Goal: Task Accomplishment & Management: Use online tool/utility

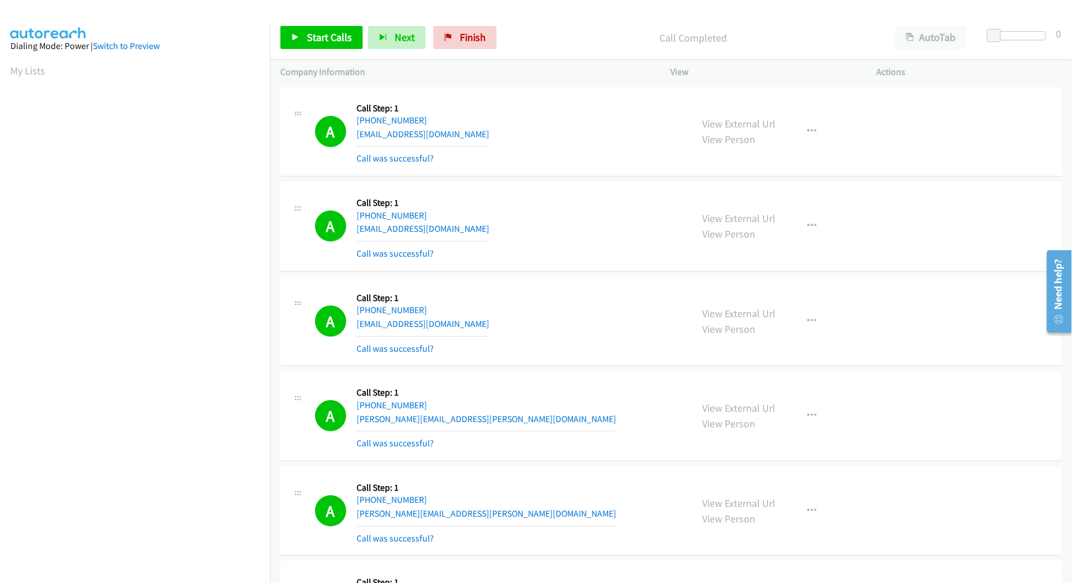
scroll to position [65, 0]
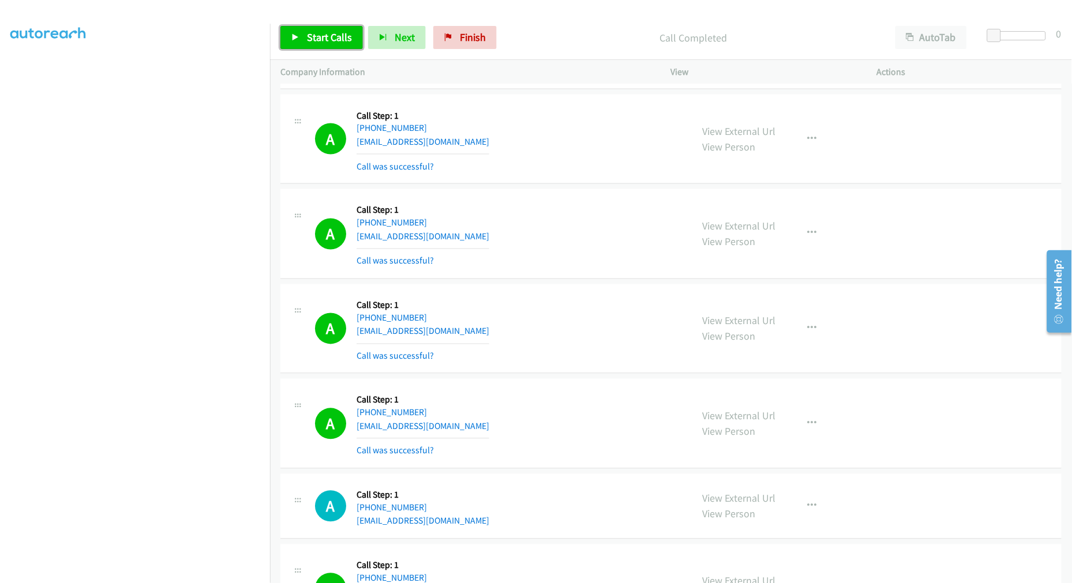
click at [335, 44] on link "Start Calls" at bounding box center [321, 37] width 82 height 23
drag, startPoint x: 541, startPoint y: 286, endPoint x: 533, endPoint y: 288, distance: 7.8
click at [541, 286] on td "A Callback Scheduled Call Step: 1 America/New_York [PHONE_NUMBER] [EMAIL_ADDRES…" at bounding box center [671, 329] width 802 height 95
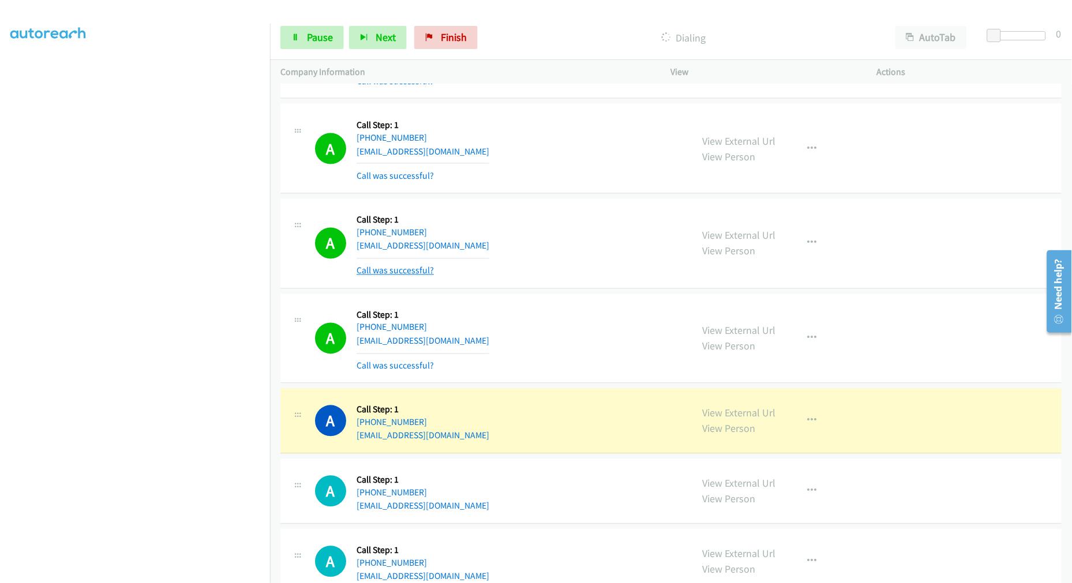
scroll to position [7907, 0]
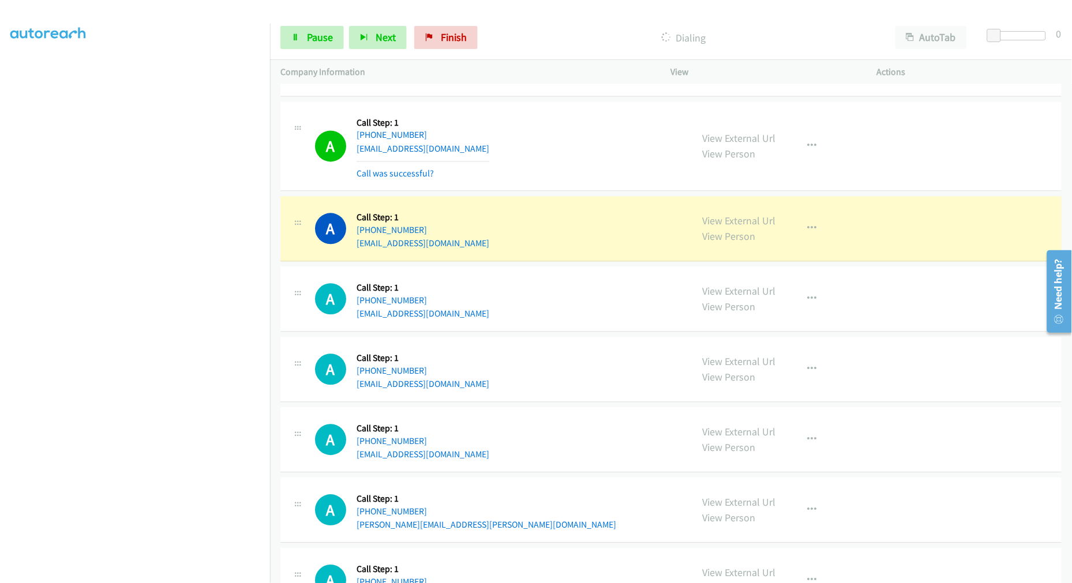
drag, startPoint x: 718, startPoint y: 227, endPoint x: 412, endPoint y: 3, distance: 378.9
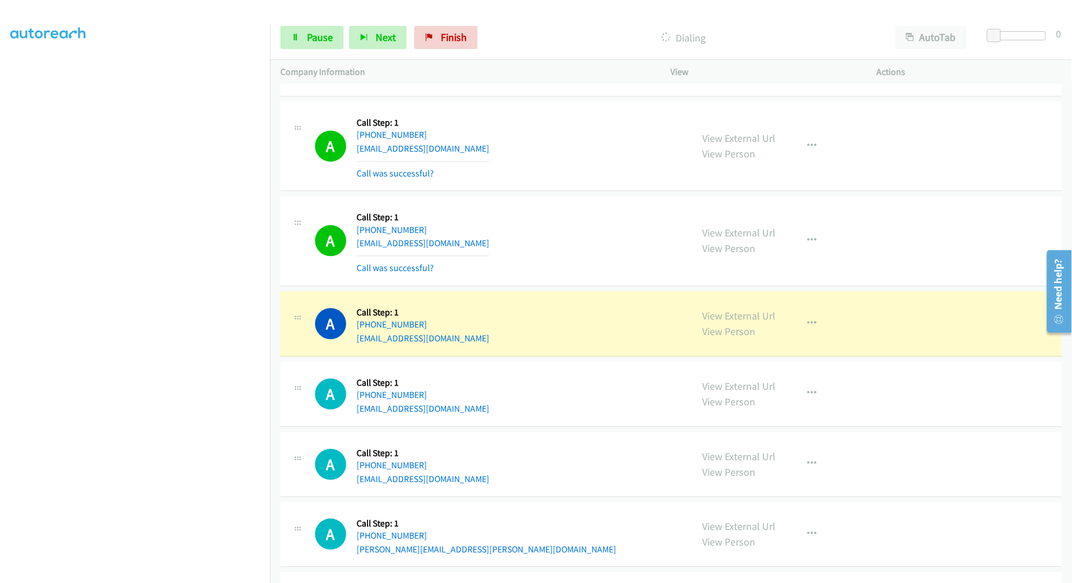
click at [553, 200] on td "A Callback Scheduled Call Step: 1 America/New_York [PHONE_NUMBER] [EMAIL_ADDRES…" at bounding box center [671, 241] width 802 height 95
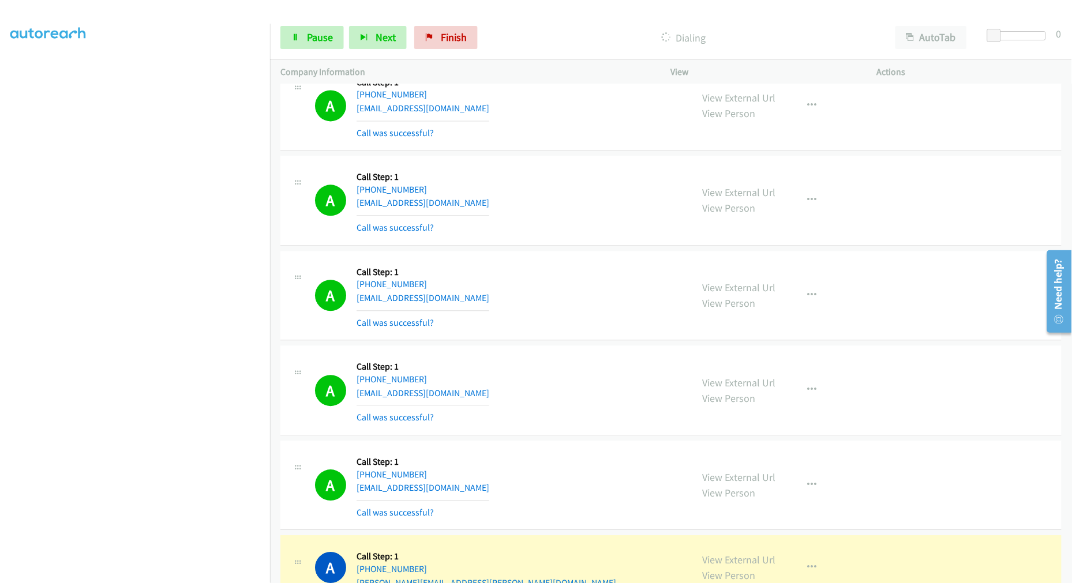
scroll to position [7971, 0]
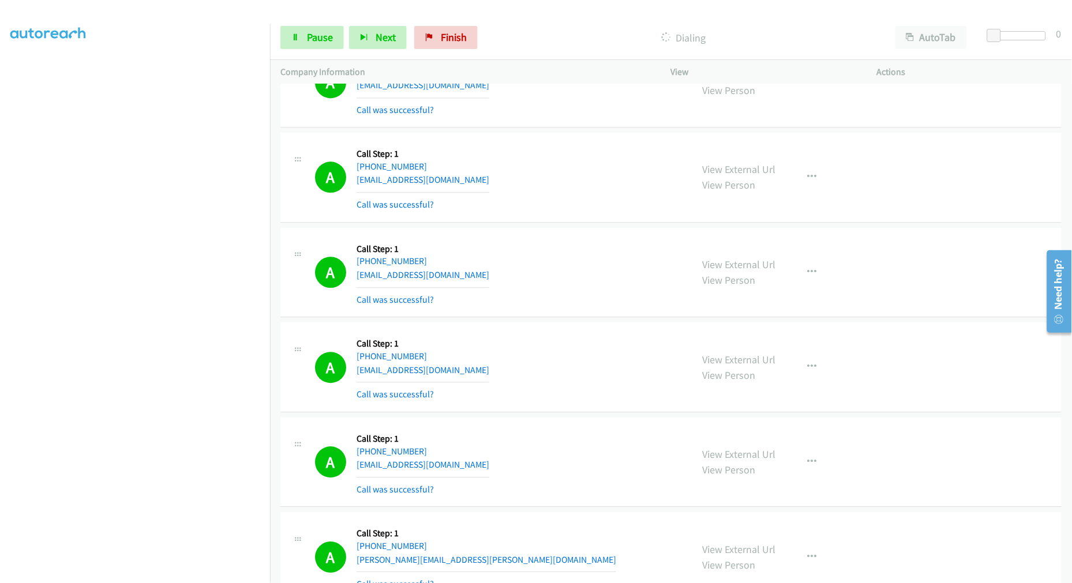
drag, startPoint x: 411, startPoint y: 313, endPoint x: 555, endPoint y: 372, distance: 155.2
click at [555, 370] on div "A Callback Scheduled Call Step: 1 America/New_York [PHONE_NUMBER] [EMAIL_ADDRES…" at bounding box center [498, 367] width 366 height 69
click at [576, 188] on div "A Callback Scheduled Call Step: 1 America/New_York [PHONE_NUMBER] [EMAIL_ADDRES…" at bounding box center [498, 177] width 366 height 69
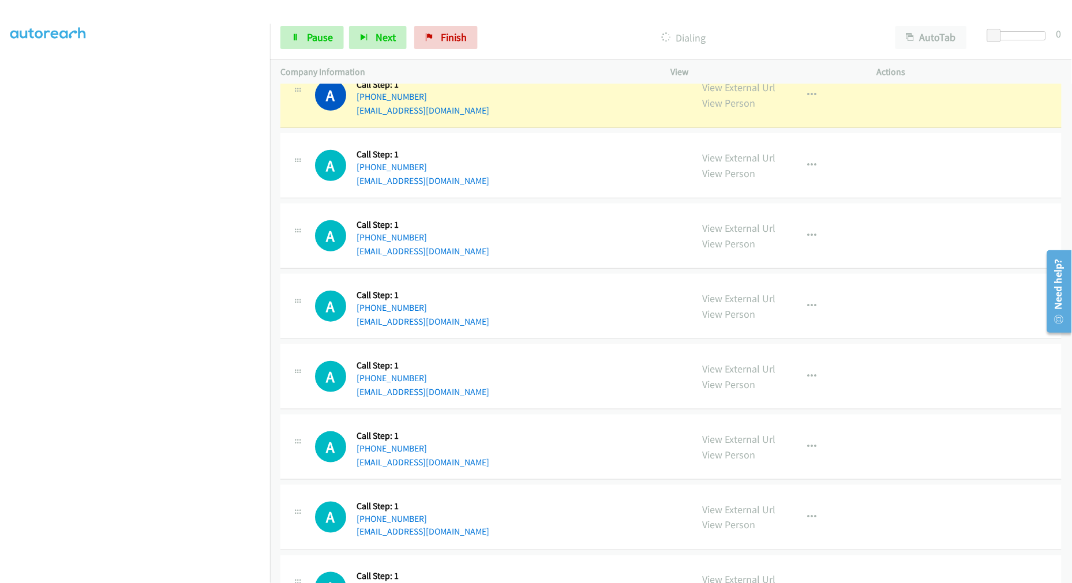
scroll to position [8482, 0]
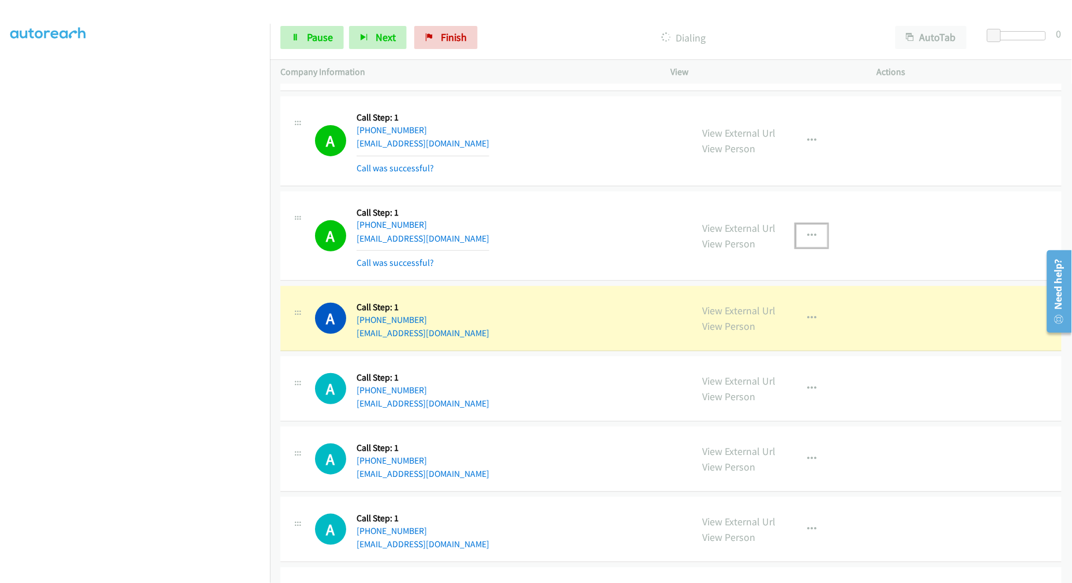
click at [807, 235] on icon "button" at bounding box center [811, 235] width 9 height 9
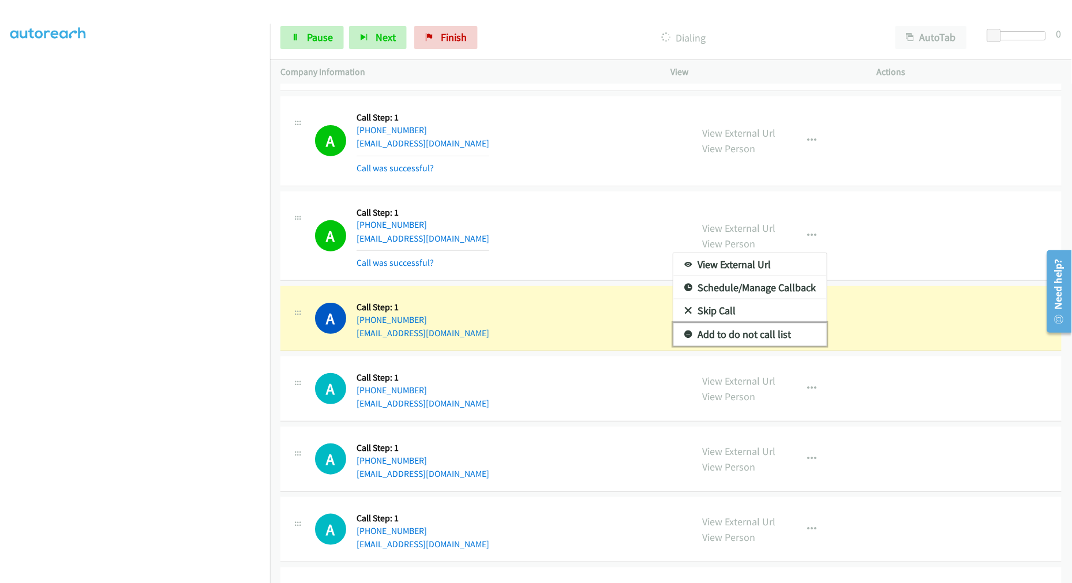
click at [741, 329] on link "Add to do not call list" at bounding box center [749, 334] width 153 height 23
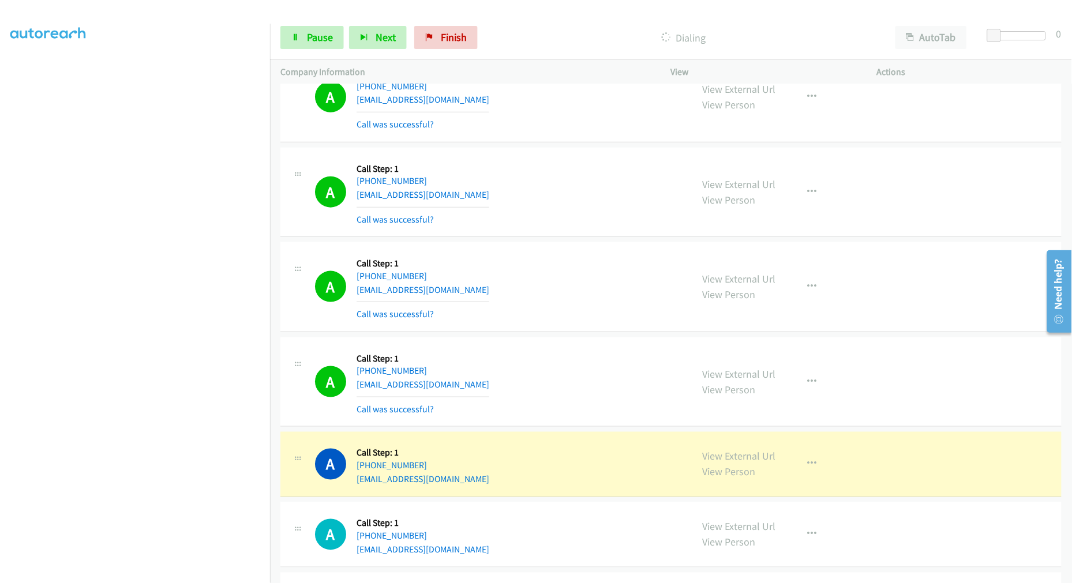
scroll to position [8738, 0]
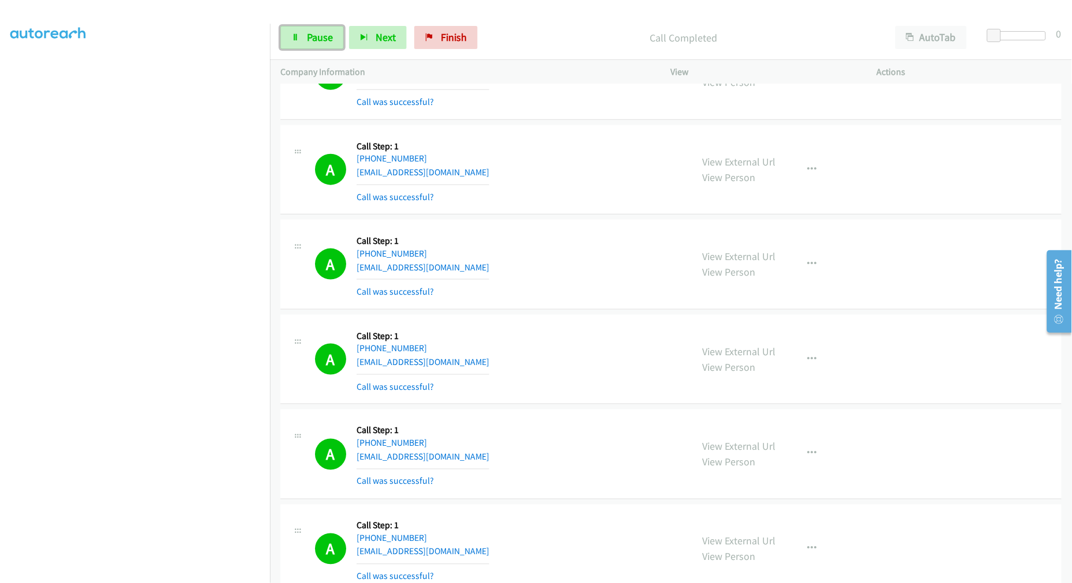
drag, startPoint x: 309, startPoint y: 32, endPoint x: 331, endPoint y: 59, distance: 34.9
click at [309, 32] on span "Pause" at bounding box center [320, 37] width 26 height 13
click at [313, 45] on link "Start Calls" at bounding box center [321, 37] width 82 height 23
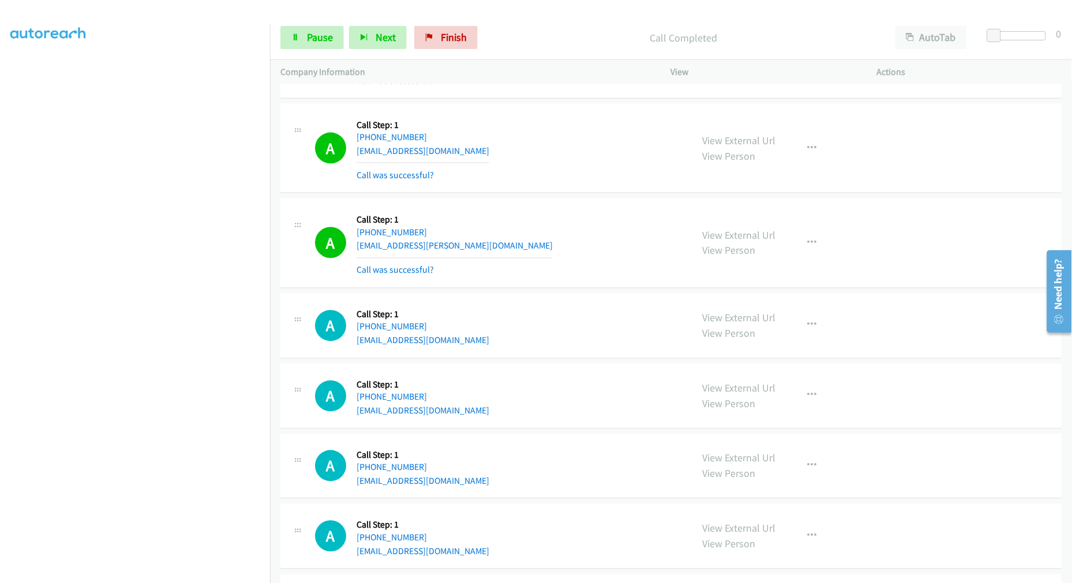
scroll to position [10025, 0]
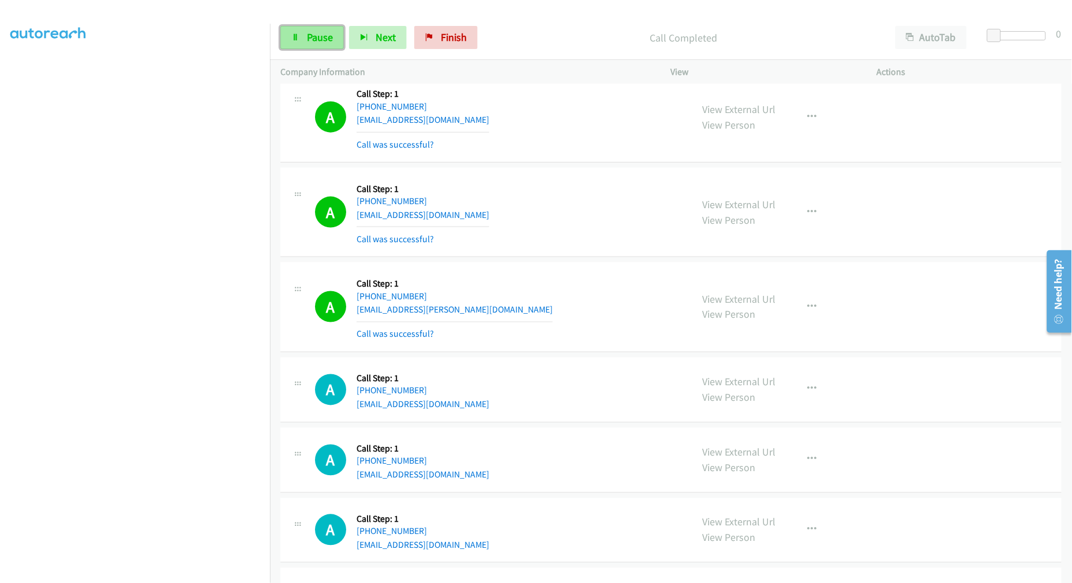
click at [323, 43] on span "Pause" at bounding box center [320, 37] width 26 height 13
click at [332, 42] on span "Start Calls" at bounding box center [329, 37] width 45 height 13
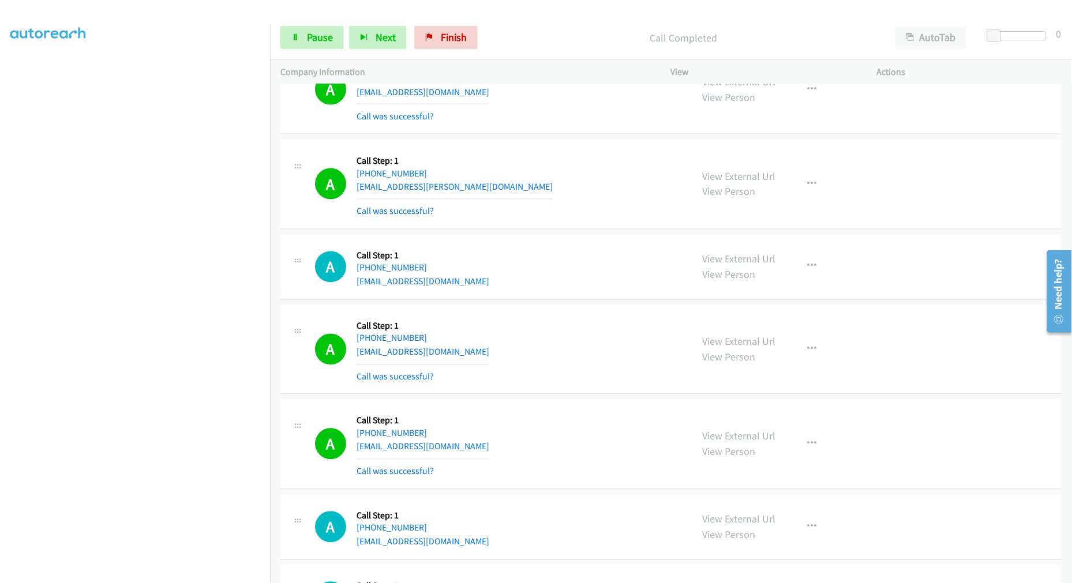
scroll to position [10153, 0]
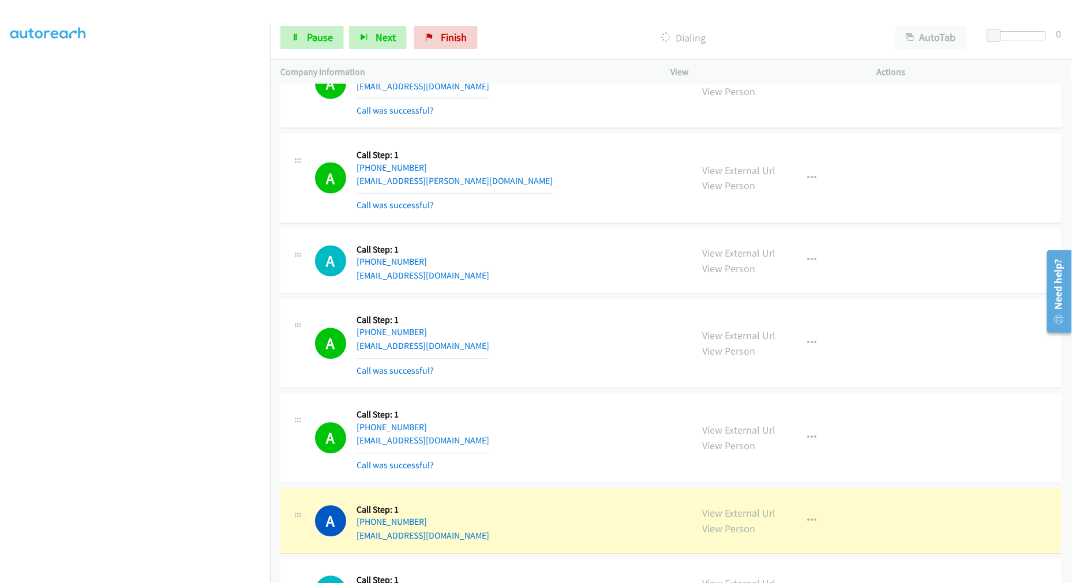
click at [598, 306] on div "A Callback Scheduled Call Step: 1 America/New_York [PHONE_NUMBER] [EMAIL_ADDRES…" at bounding box center [670, 344] width 781 height 90
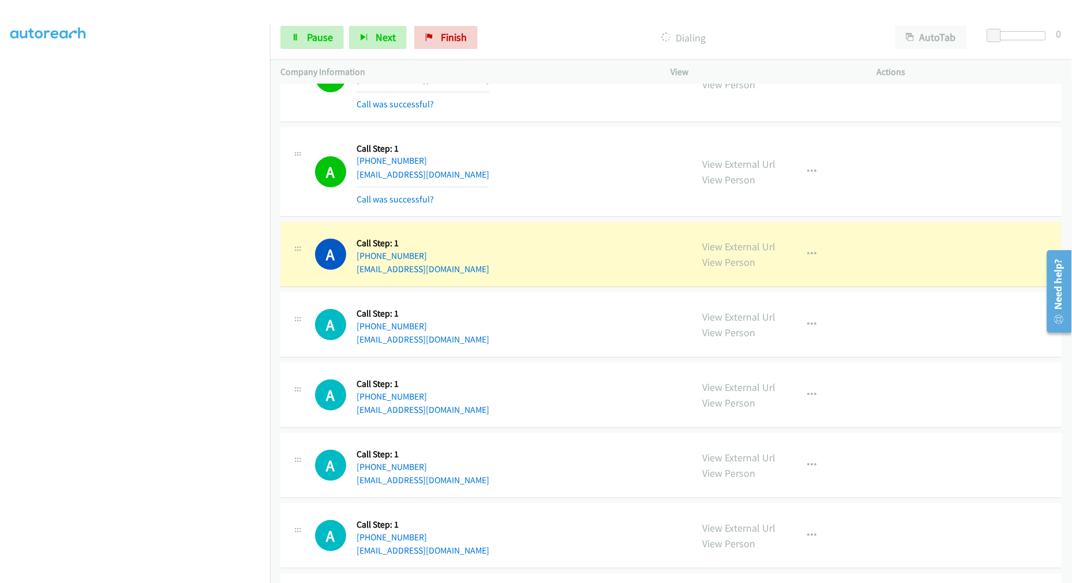
scroll to position [11012, 0]
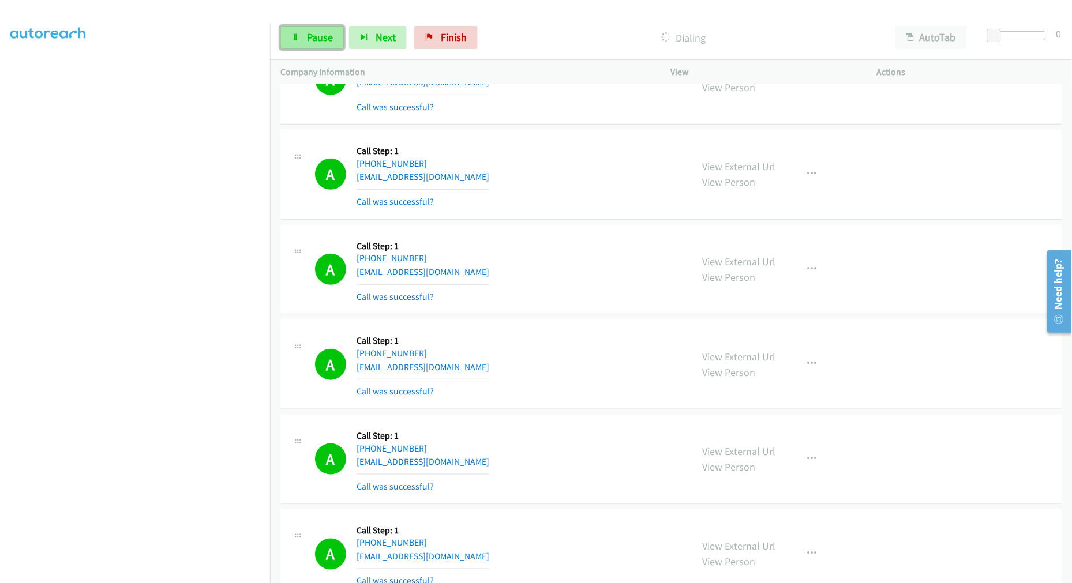
click at [316, 44] on link "Pause" at bounding box center [311, 37] width 63 height 23
click at [567, 228] on td "A Callback Scheduled Call Step: 1 America/Los_Angeles [PHONE_NUMBER] [EMAIL_ADD…" at bounding box center [671, 269] width 802 height 95
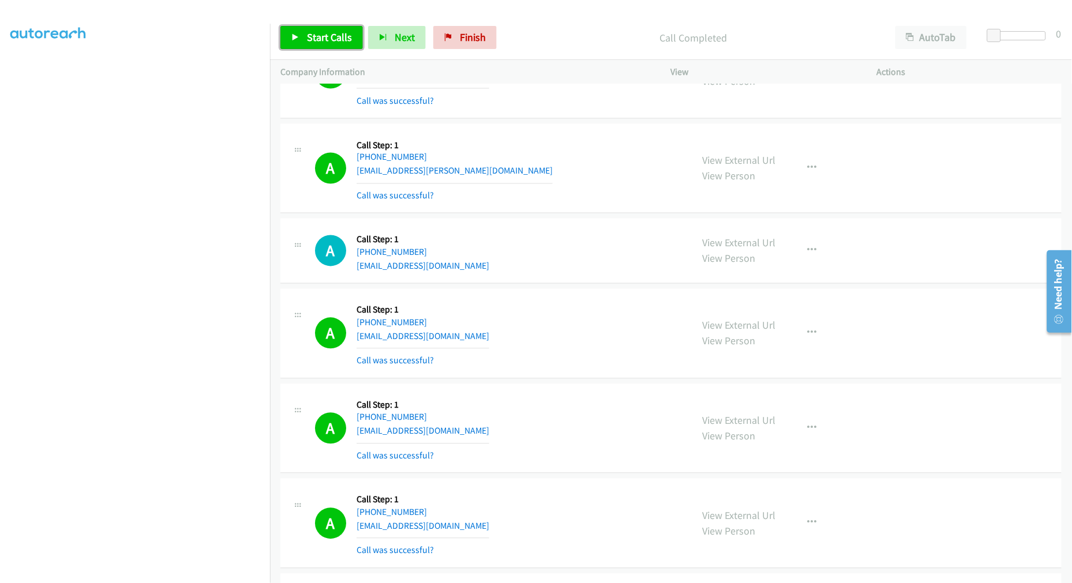
click at [341, 33] on span "Start Calls" at bounding box center [329, 37] width 45 height 13
click at [577, 122] on td "A Callback Scheduled Call Step: 1 America/Los_Angeles [PHONE_NUMBER] [EMAIL_ADD…" at bounding box center [671, 74] width 802 height 95
click at [557, 223] on td "A Callback Scheduled Call Step: 1 America/New_York [PHONE_NUMBER] [EMAIL_ADDRES…" at bounding box center [671, 251] width 802 height 70
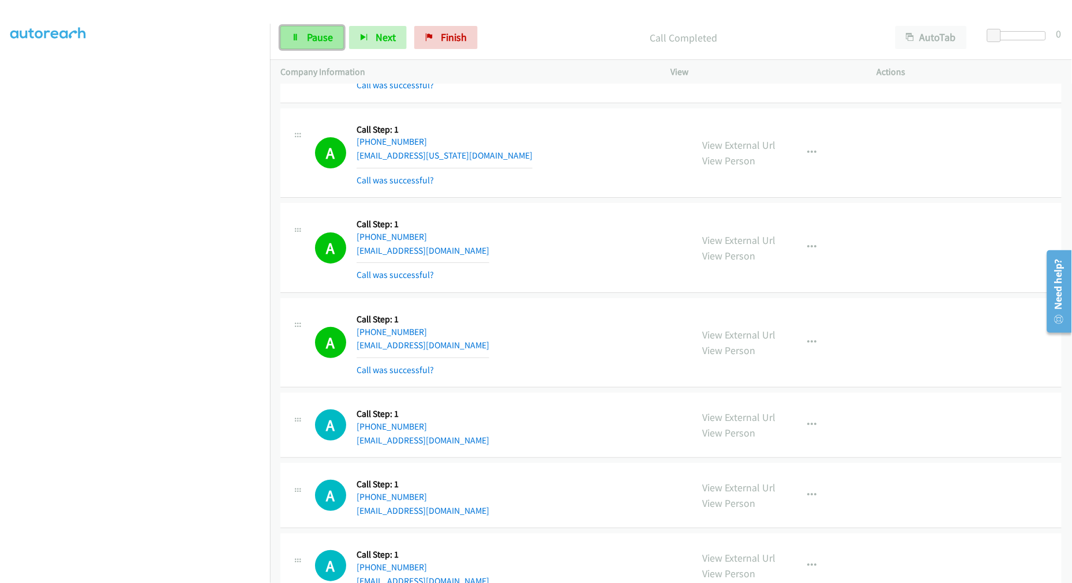
click at [323, 33] on span "Pause" at bounding box center [320, 37] width 26 height 13
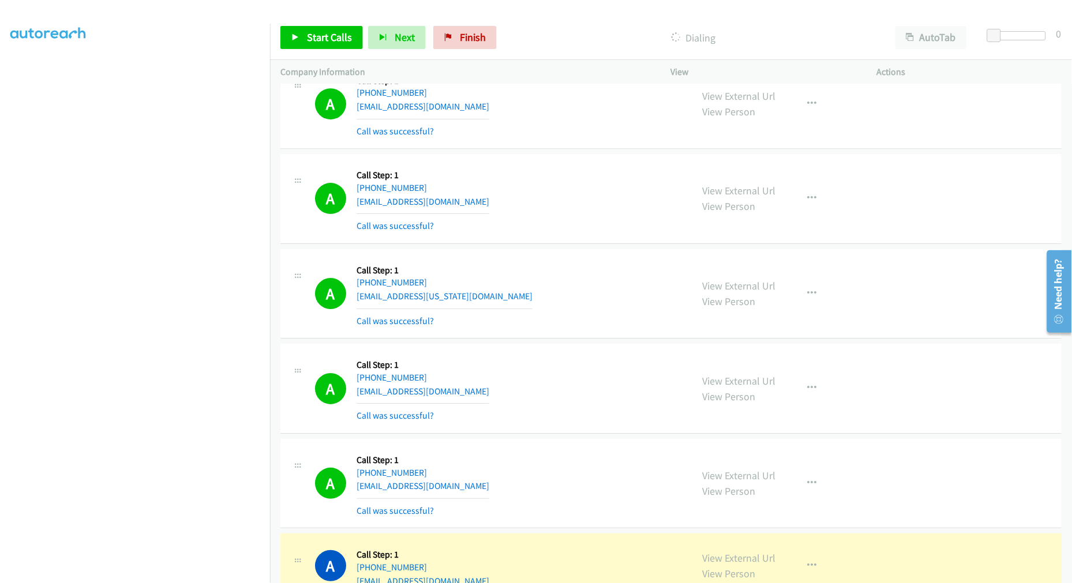
scroll to position [11960, 0]
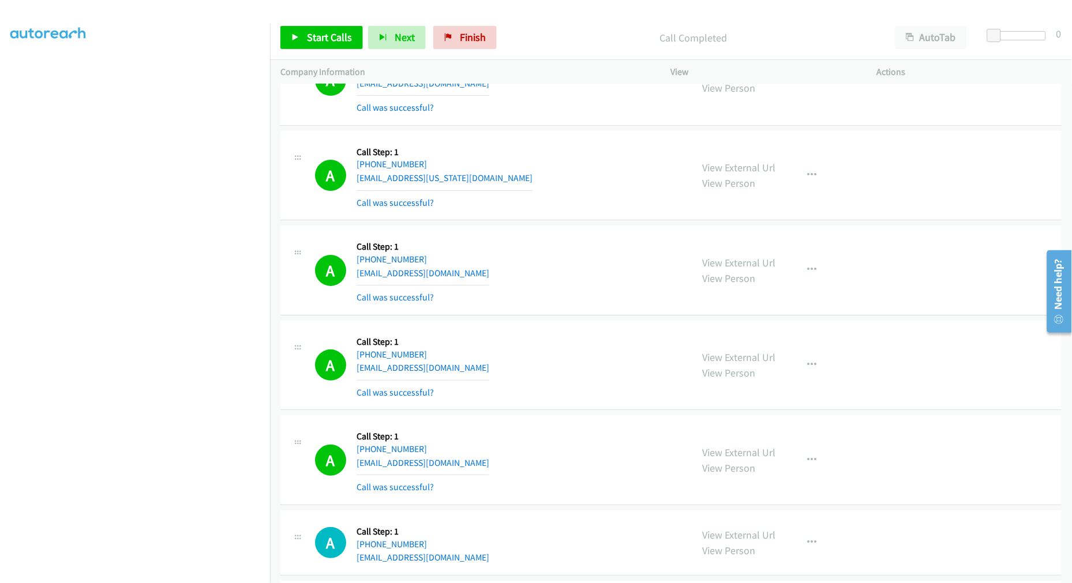
click at [579, 232] on td "A Callback Scheduled Call Step: 1 [GEOGRAPHIC_DATA]/[GEOGRAPHIC_DATA] [PHONE_NU…" at bounding box center [671, 270] width 802 height 95
click at [564, 223] on td "A Callback Scheduled Call Step: 1 America/[GEOGRAPHIC_DATA] [PHONE_NUMBER] [EMA…" at bounding box center [671, 175] width 802 height 95
click at [313, 45] on link "Start Calls" at bounding box center [321, 37] width 82 height 23
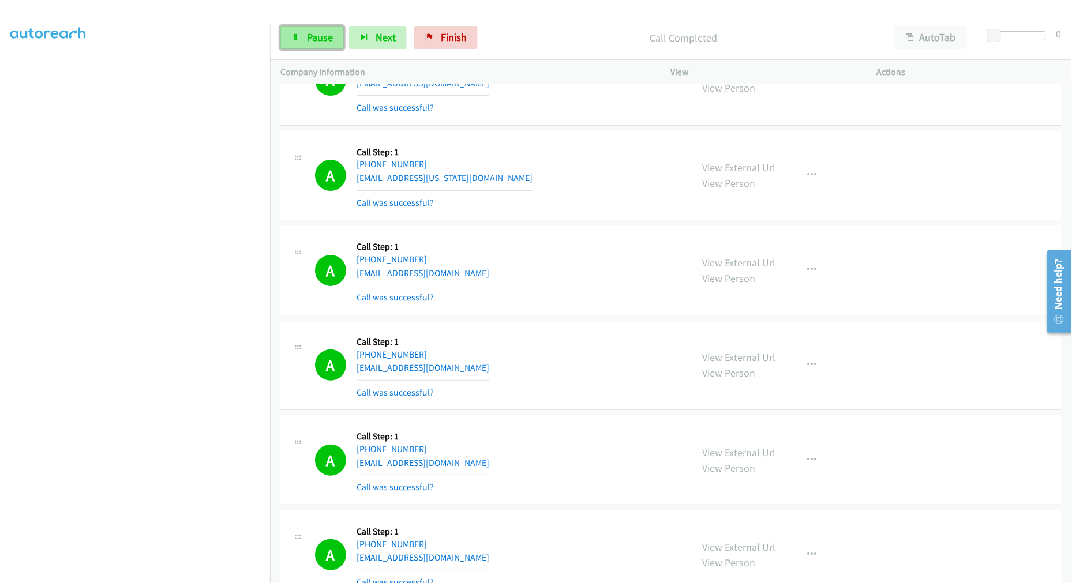
click at [315, 39] on span "Pause" at bounding box center [320, 37] width 26 height 13
click at [312, 37] on span "Start Calls" at bounding box center [329, 37] width 45 height 13
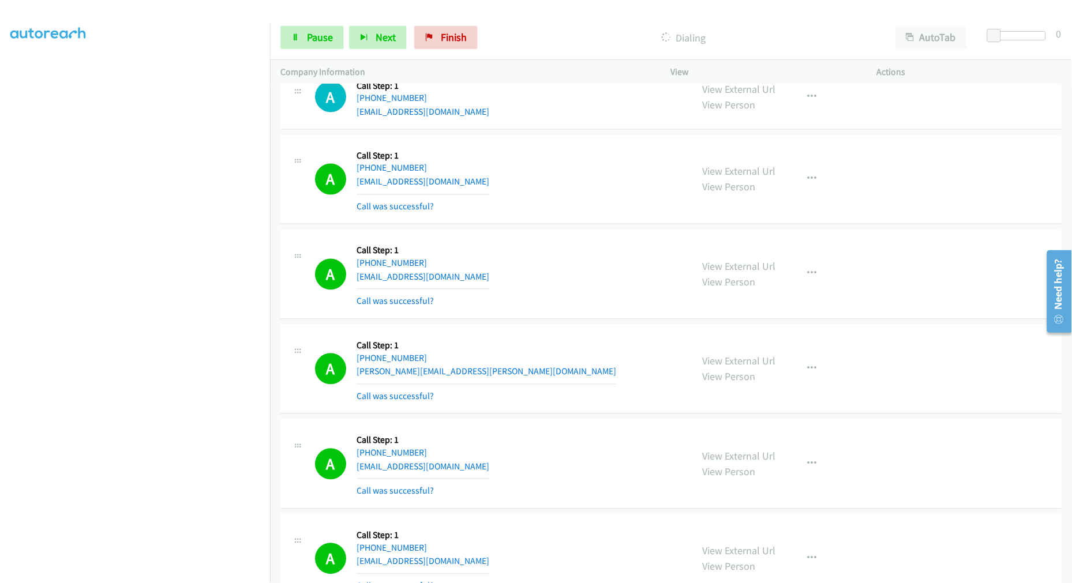
scroll to position [12557, 0]
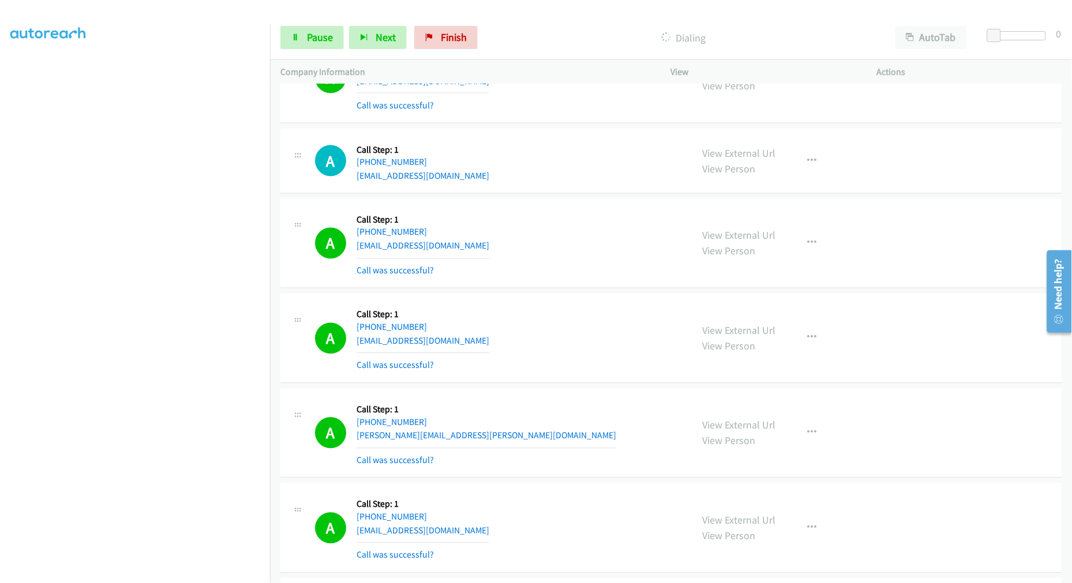
click at [528, 355] on div "A Callback Scheduled Call Step: 1 America/Los_Angeles [PHONE_NUMBER] [EMAIL_ADD…" at bounding box center [498, 338] width 366 height 69
click at [573, 301] on td "A Callback Scheduled Call Step: 1 America/Los_Angeles [PHONE_NUMBER] [EMAIL_ADD…" at bounding box center [671, 338] width 802 height 95
click at [139, 573] on section at bounding box center [134, 309] width 249 height 552
click at [330, 38] on span "Pause" at bounding box center [320, 37] width 26 height 13
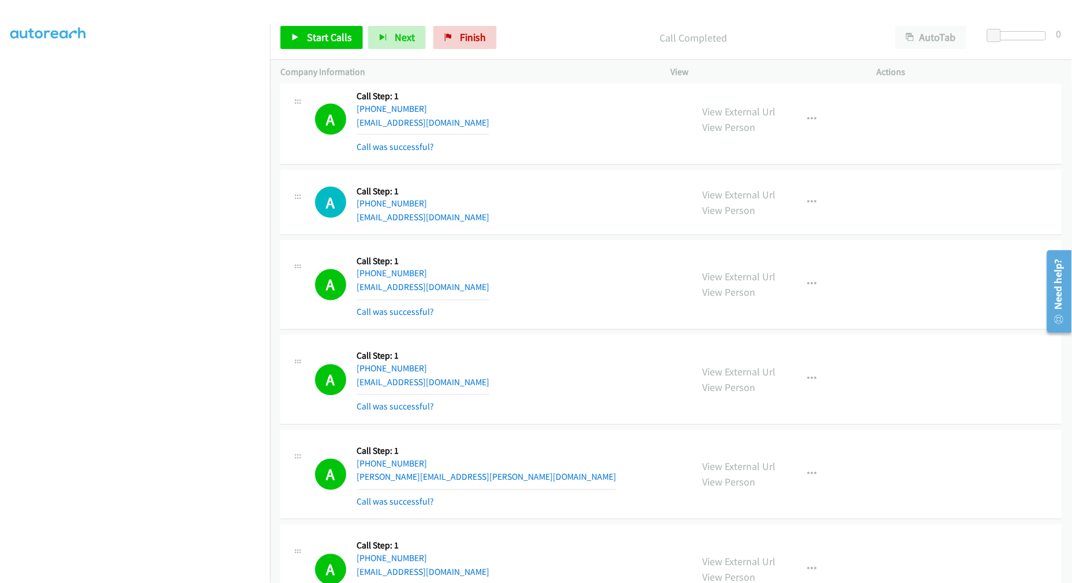
scroll to position [12493, 0]
